Goal: Find contact information: Find contact information

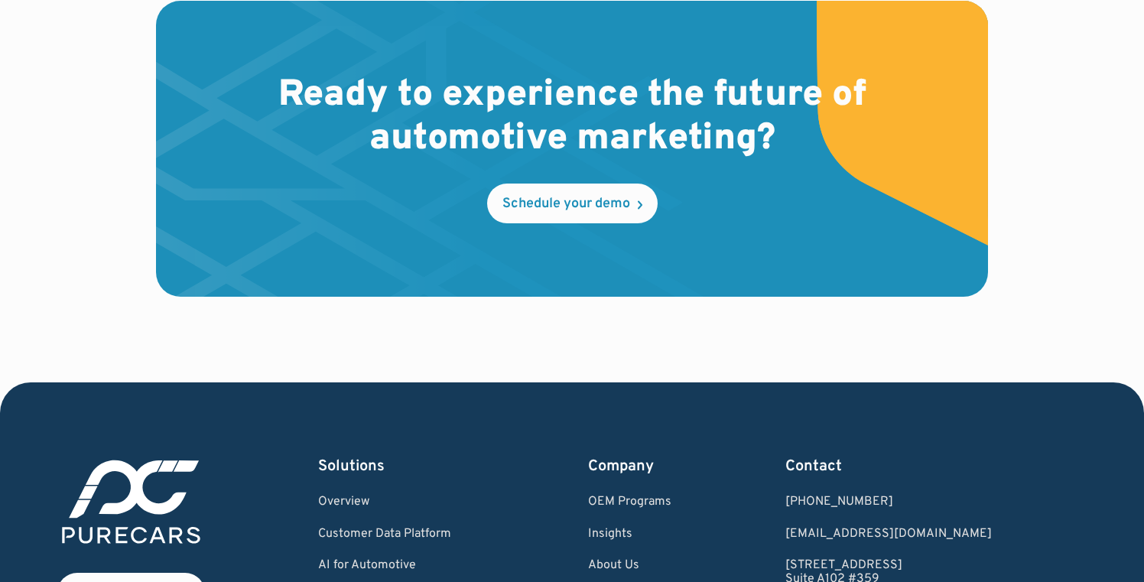
scroll to position [4672, 0]
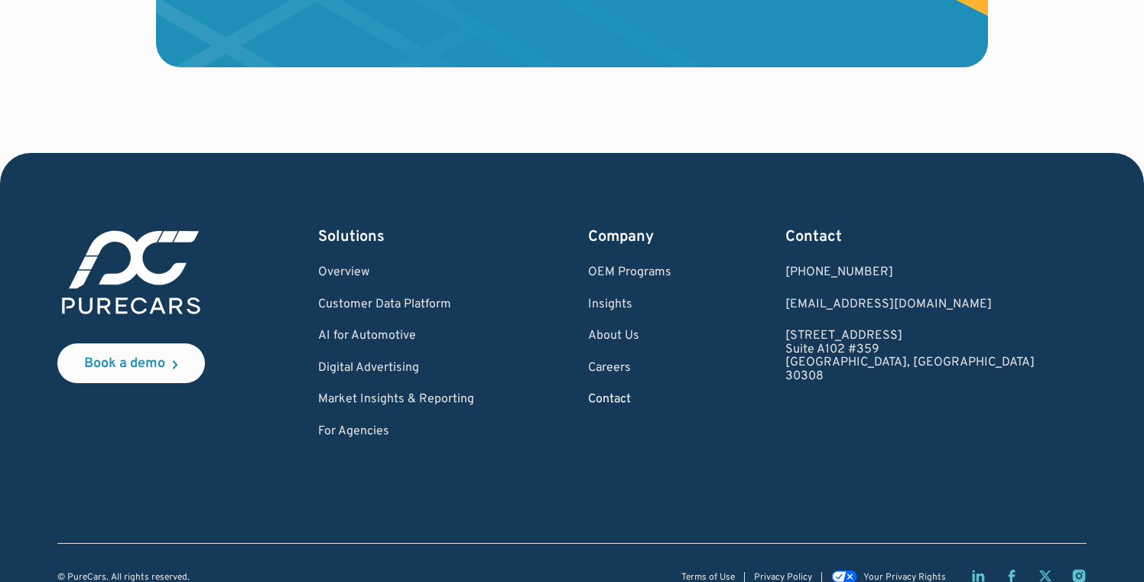
click at [667, 393] on link "Contact" at bounding box center [629, 400] width 83 height 14
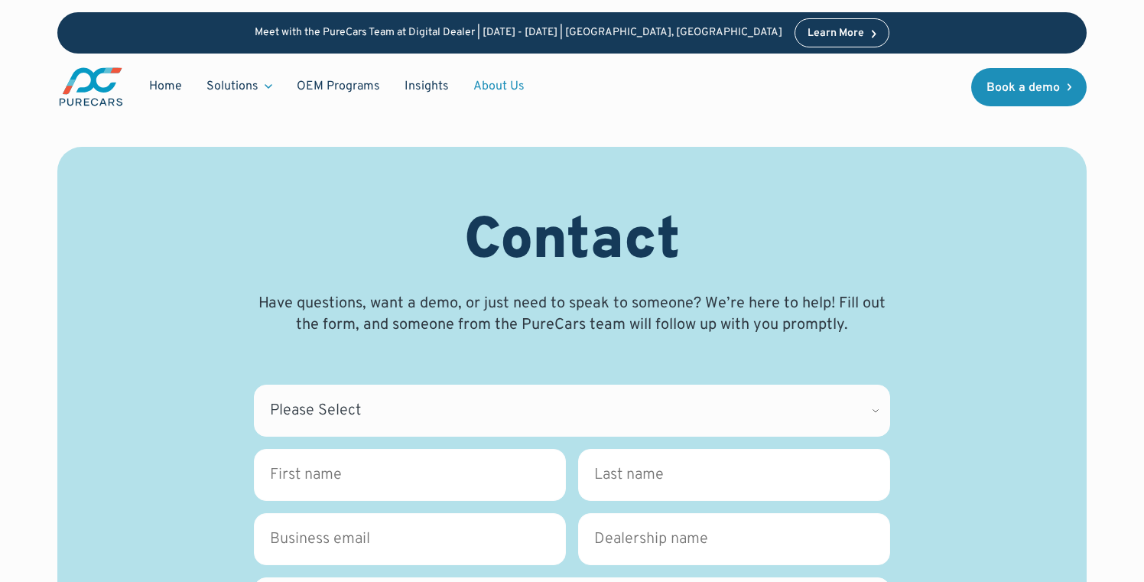
click at [484, 87] on link "About Us" at bounding box center [499, 86] width 76 height 29
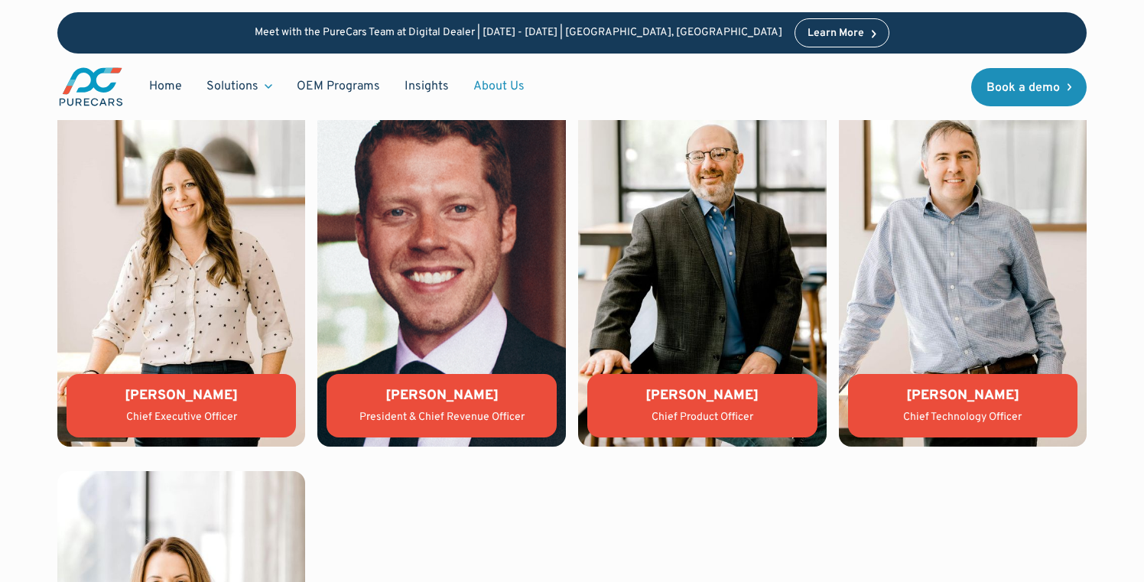
scroll to position [3288, 0]
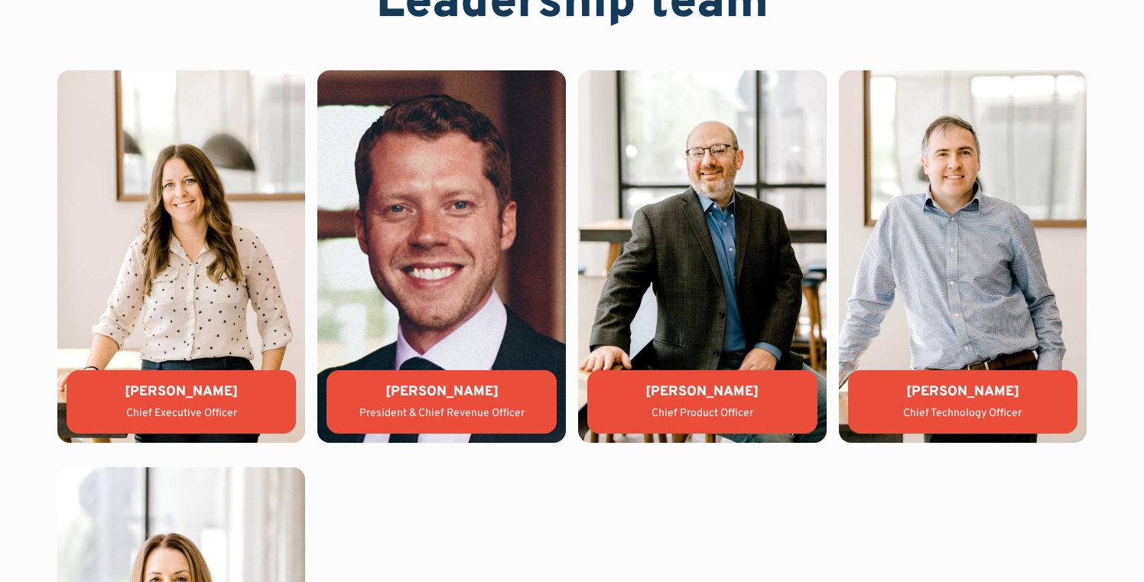
click at [212, 403] on div "[PERSON_NAME] Chief Executive Officer" at bounding box center [182, 401] width 230 height 63
click at [194, 313] on img at bounding box center [181, 256] width 249 height 372
click at [174, 395] on div "[PERSON_NAME]" at bounding box center [182, 391] width 206 height 19
click at [174, 415] on div "Chief Executive Officer" at bounding box center [182, 413] width 206 height 15
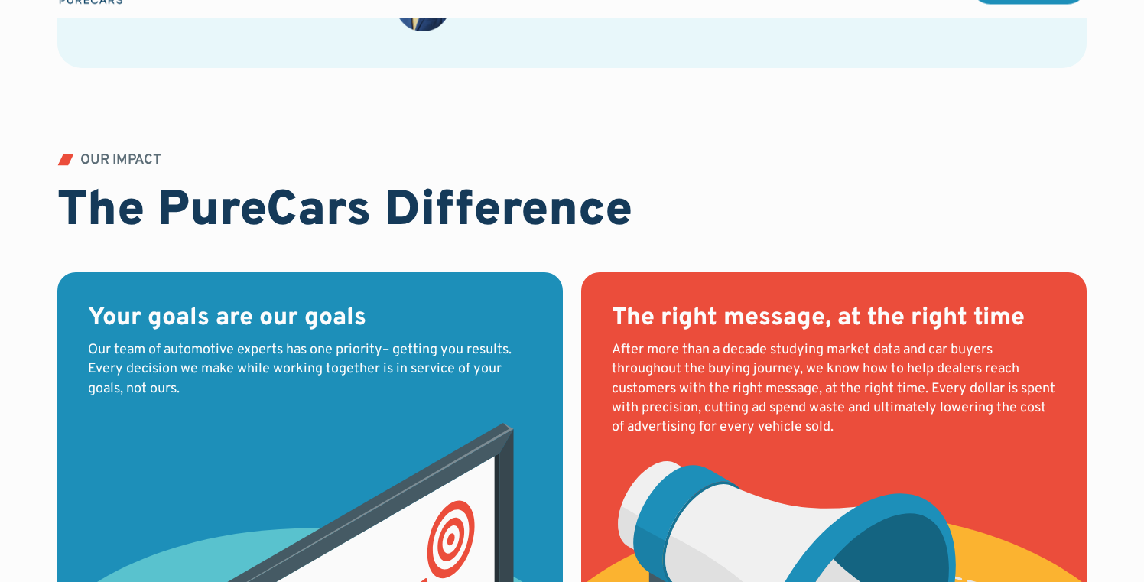
scroll to position [1423, 0]
